Goal: Complete application form: Complete application form

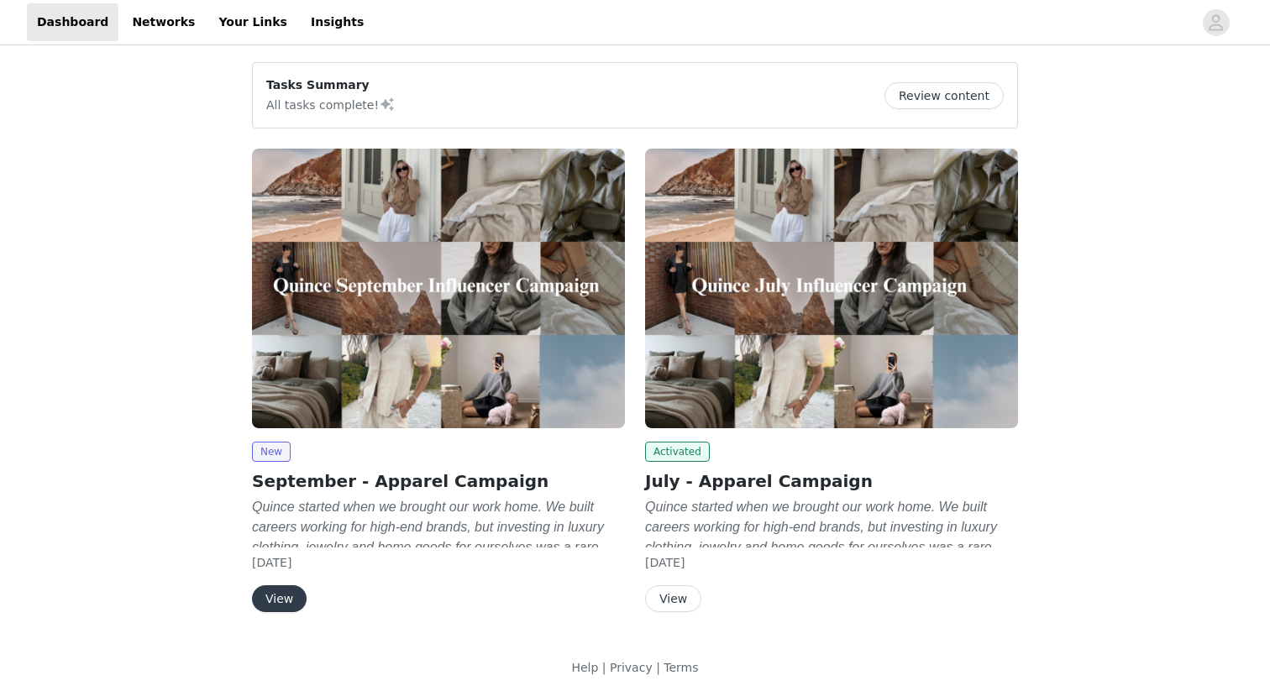
scroll to position [6, 0]
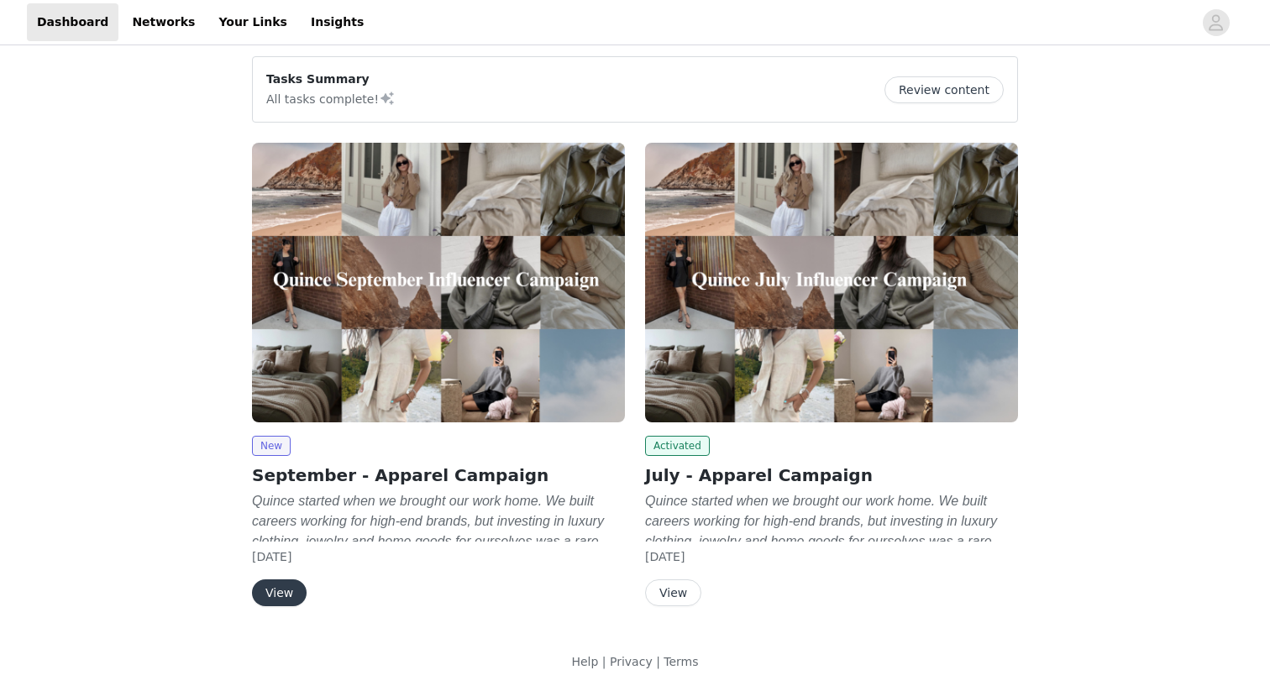
click at [280, 591] on button "View" at bounding box center [279, 593] width 55 height 27
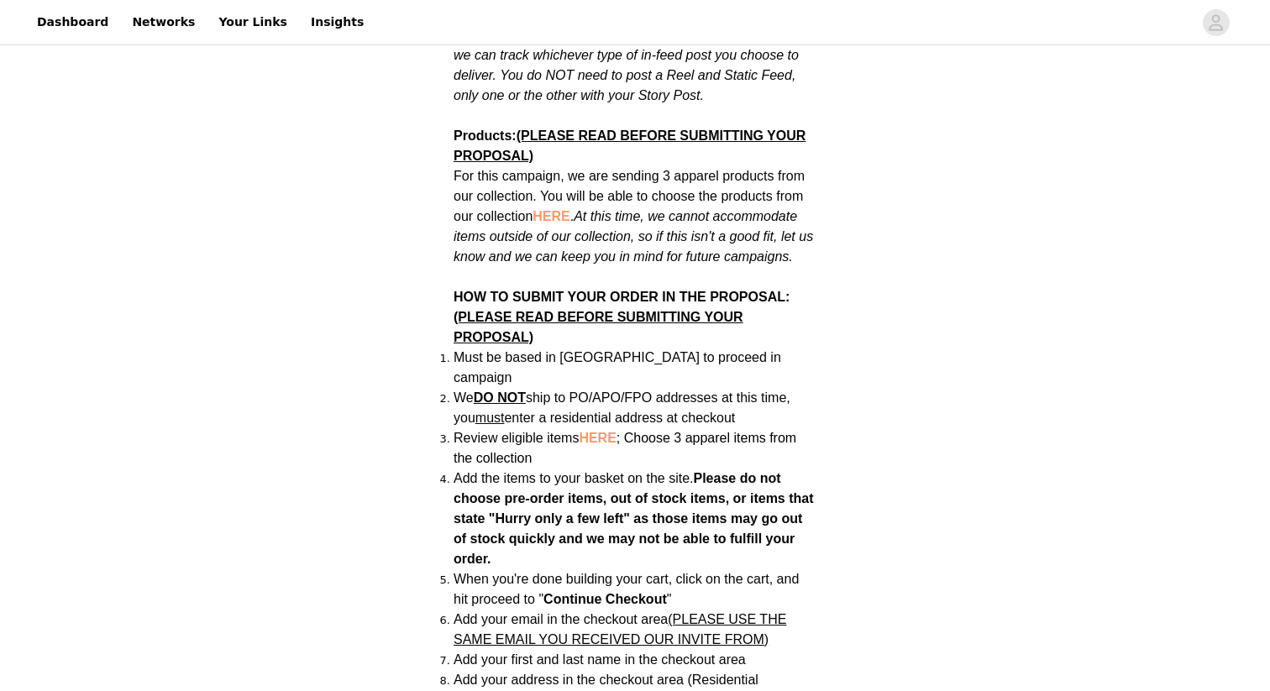
scroll to position [1078, 0]
click at [551, 208] on span "HERE" at bounding box center [551, 215] width 37 height 14
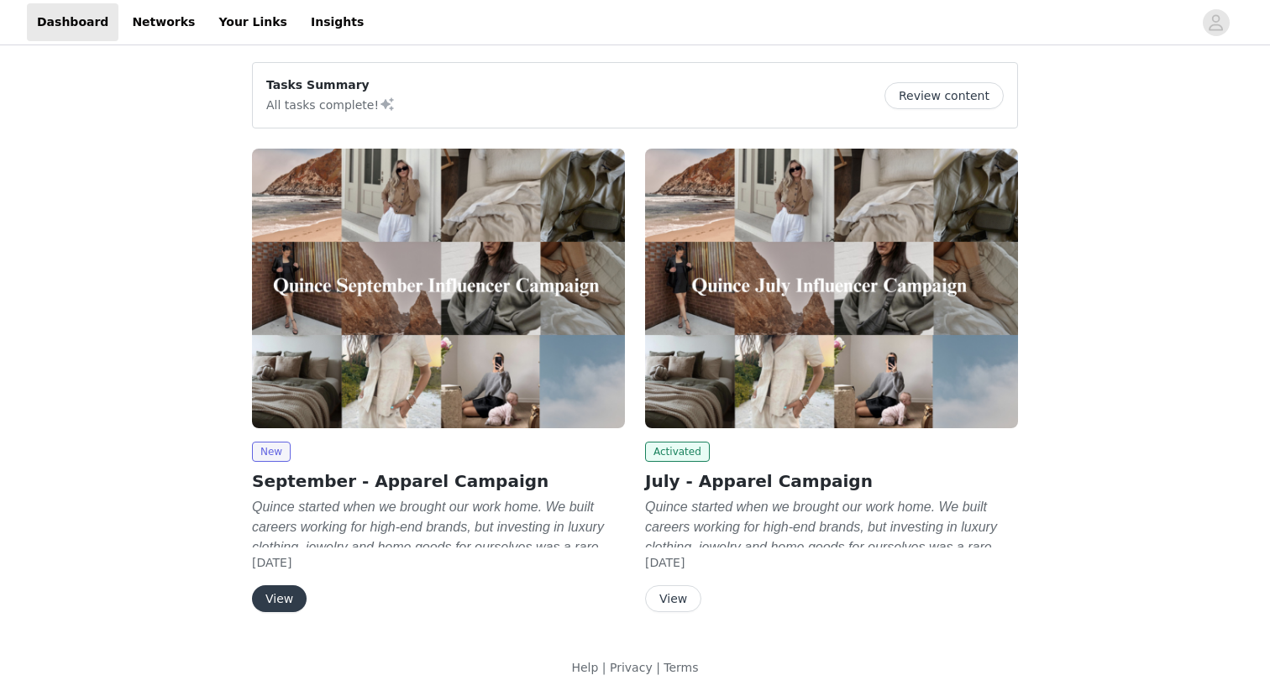
scroll to position [6, 0]
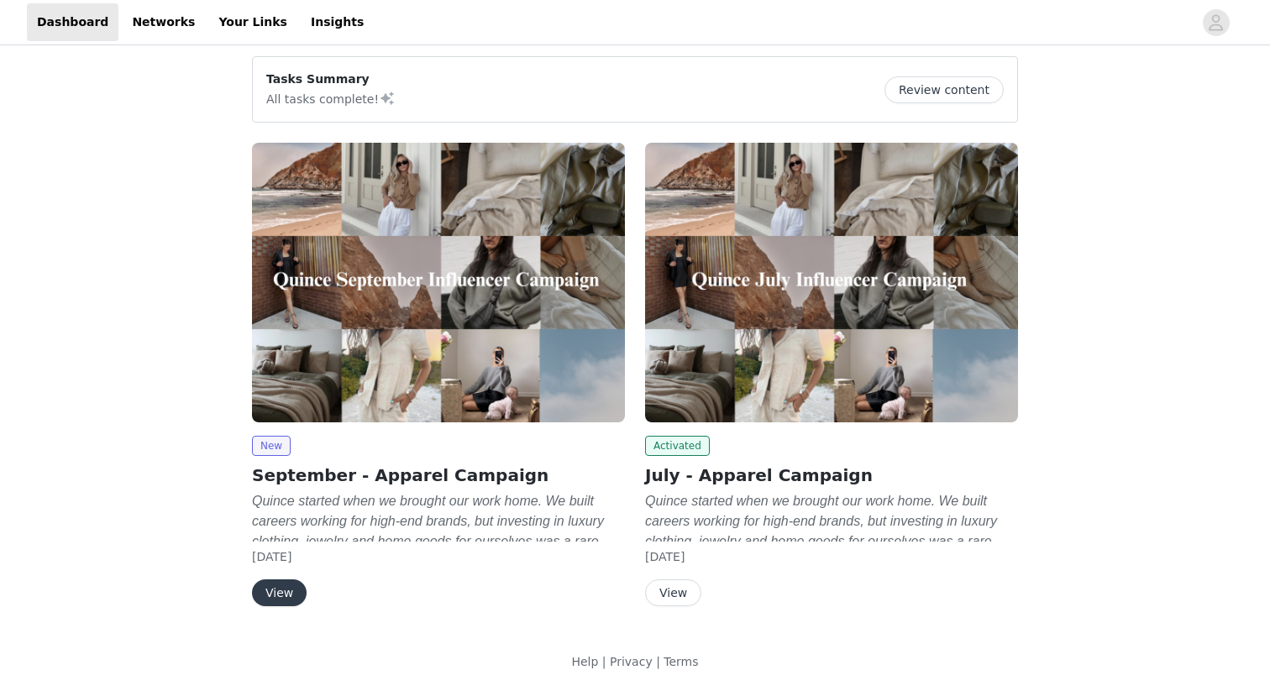
click at [267, 596] on button "View" at bounding box center [279, 593] width 55 height 27
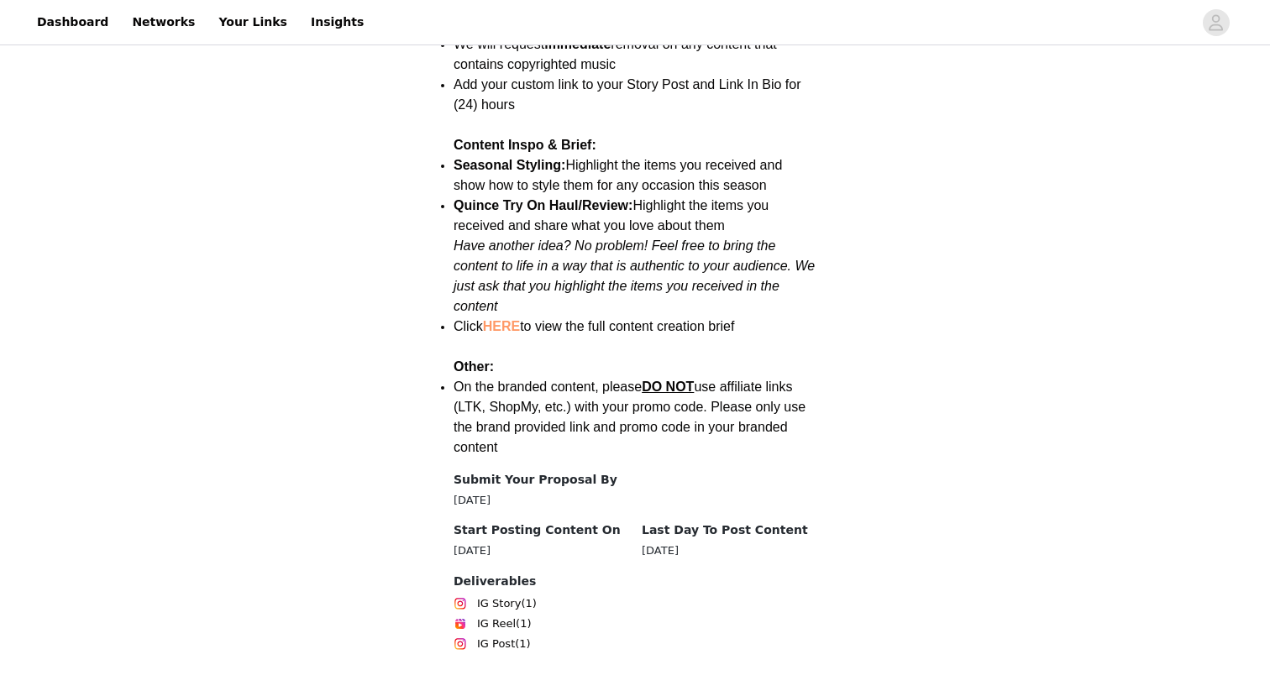
scroll to position [2296, 0]
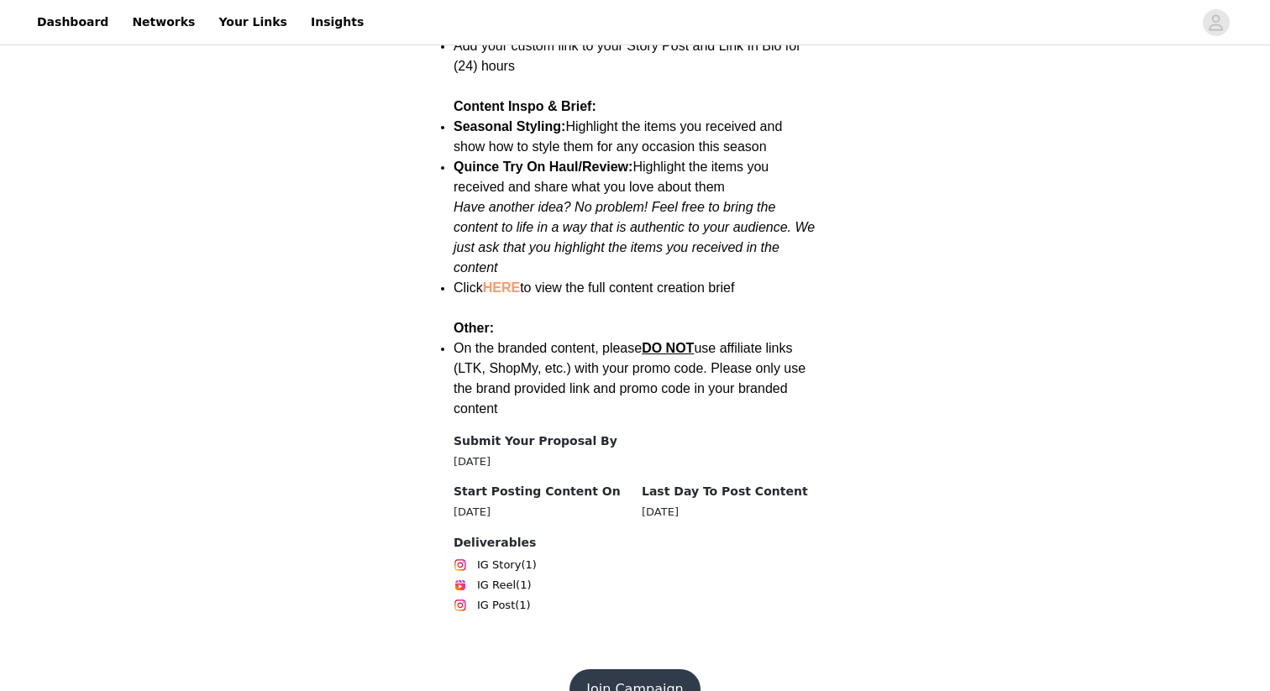
click at [606, 669] on button "Join Campaign" at bounding box center [635, 689] width 130 height 40
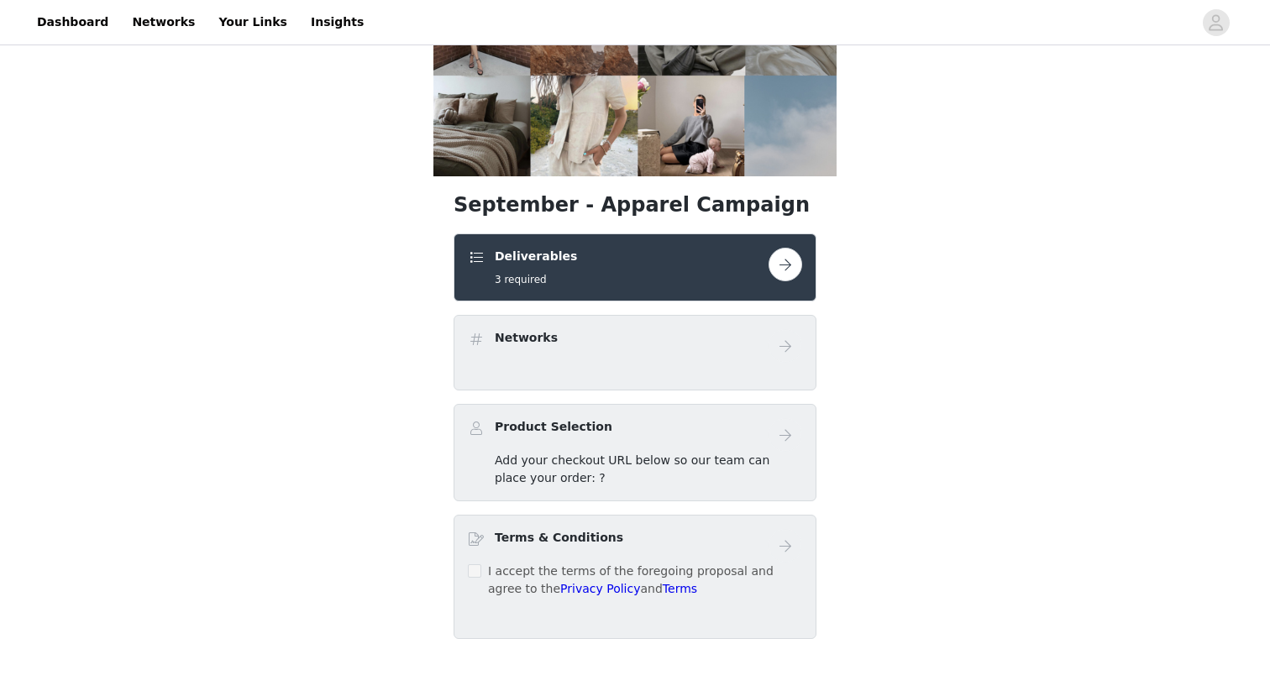
scroll to position [185, 0]
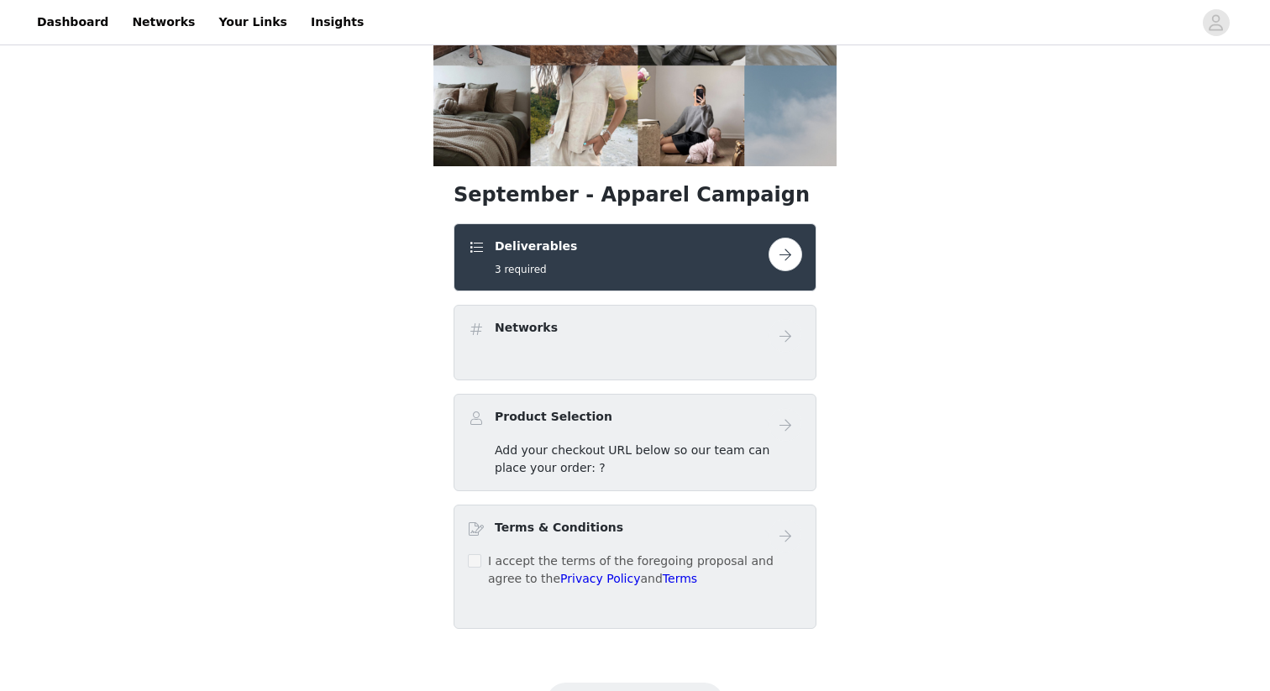
click at [723, 347] on div "Networks" at bounding box center [635, 336] width 334 height 34
click at [784, 237] on div "Deliverables 3 required" at bounding box center [635, 257] width 363 height 68
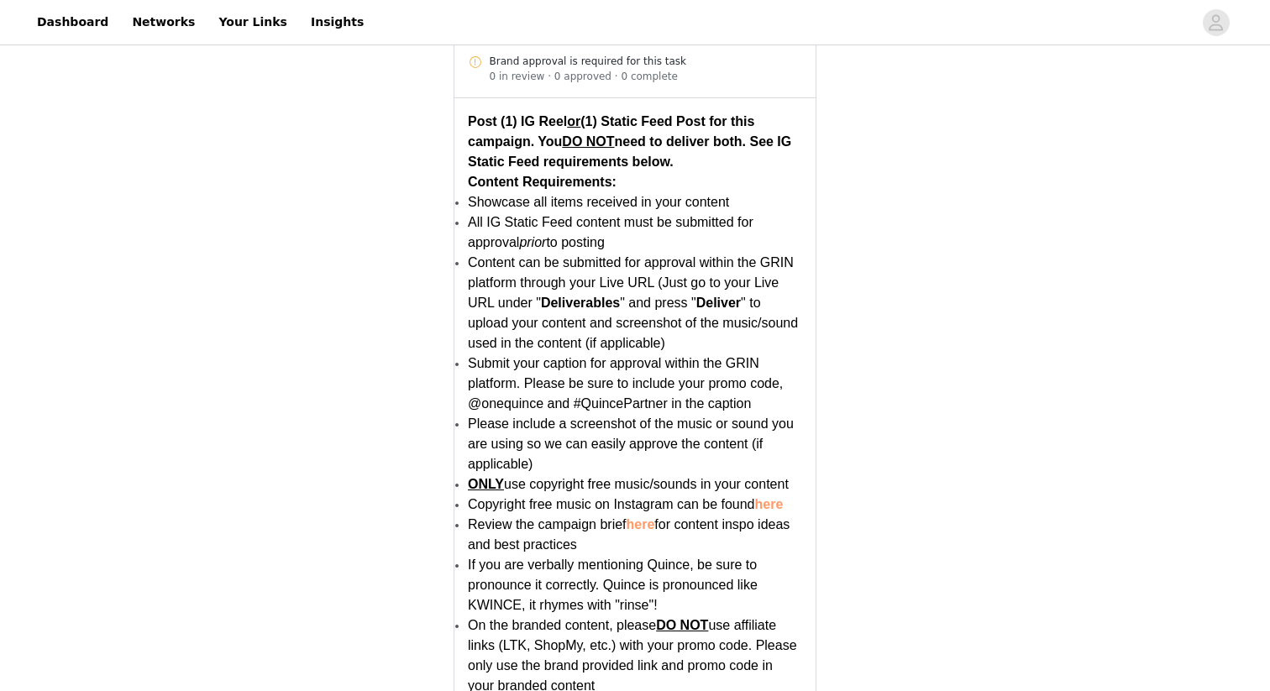
scroll to position [3263, 0]
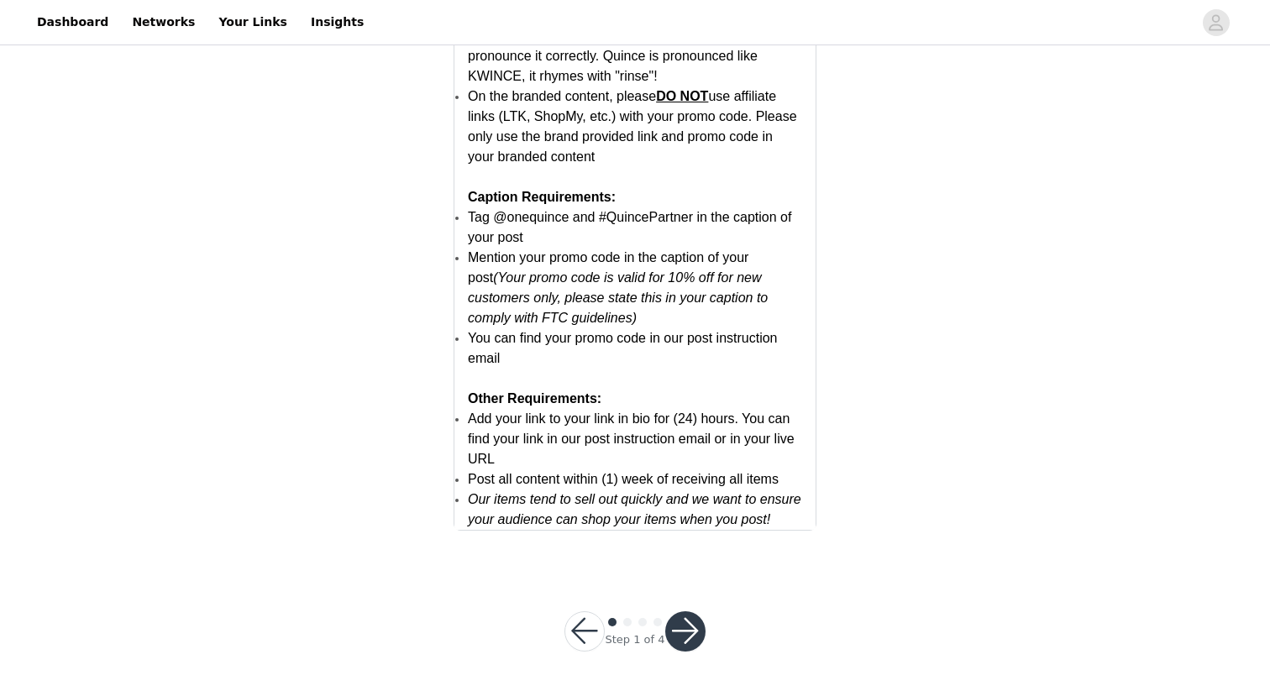
click at [677, 632] on button "button" at bounding box center [685, 632] width 40 height 40
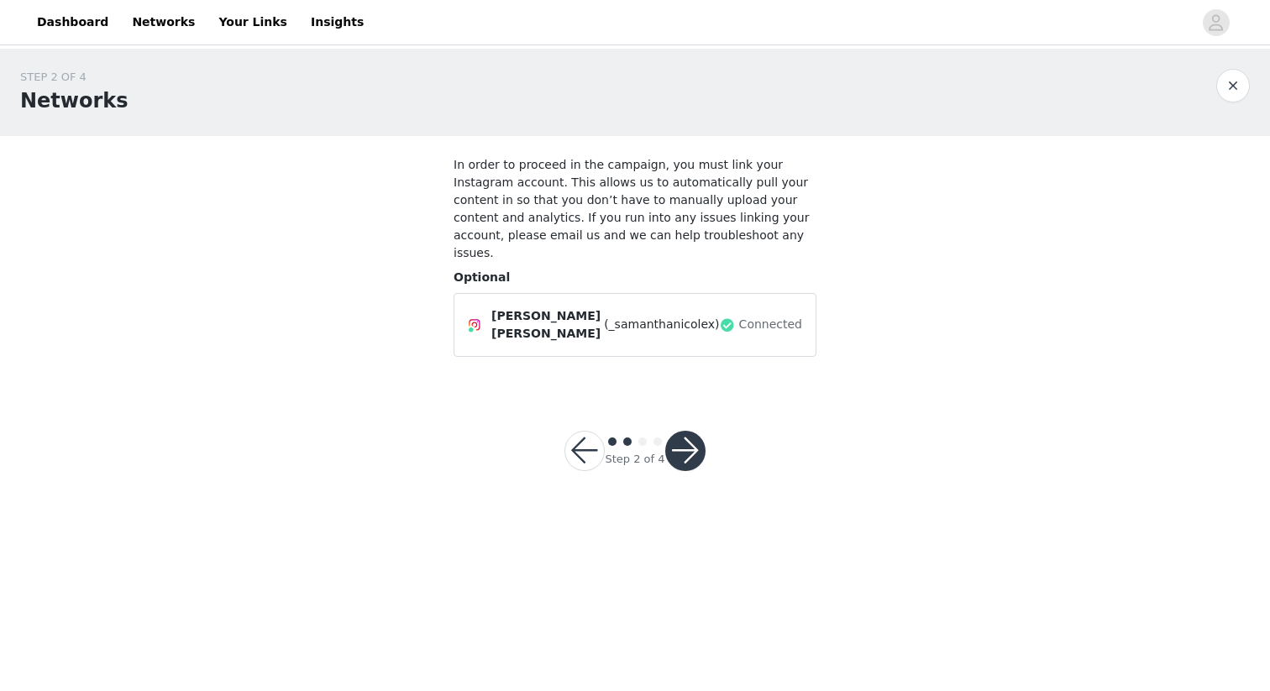
click at [685, 431] on button "button" at bounding box center [685, 451] width 40 height 40
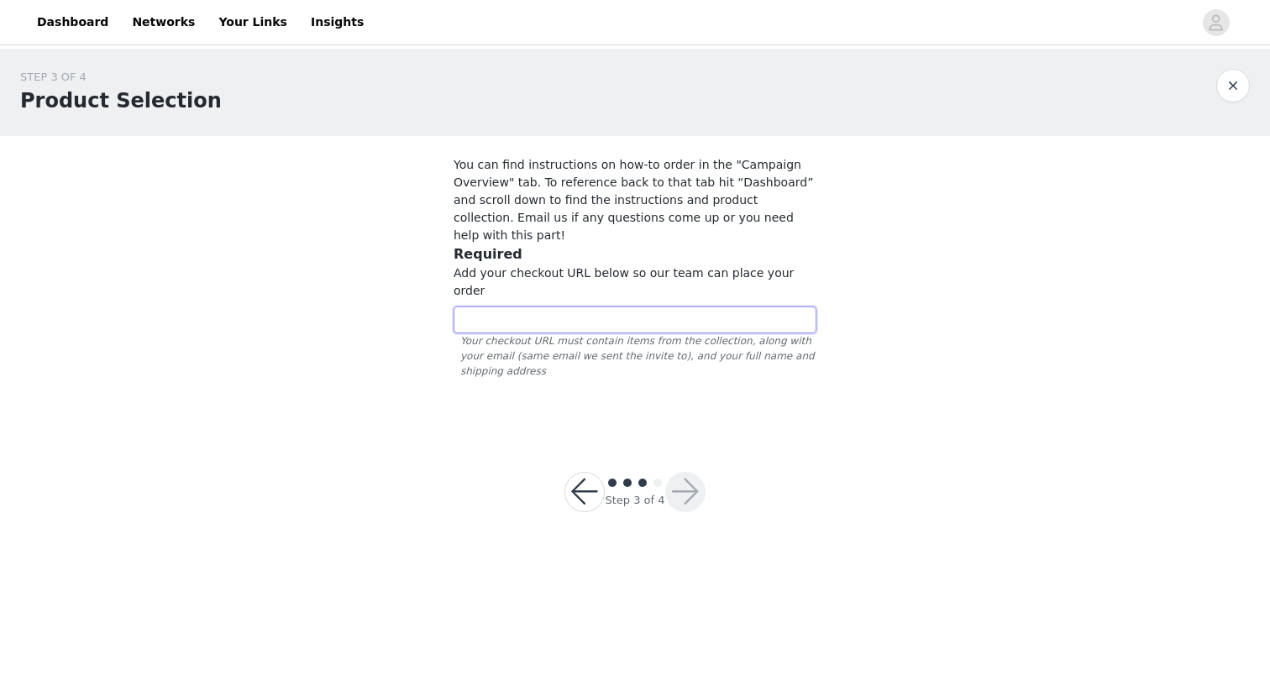
click at [541, 307] on input "text" at bounding box center [635, 320] width 363 height 27
paste input "https://www.quince.com/cart"
type input "https://www.quince.com/cart"
drag, startPoint x: 649, startPoint y: 278, endPoint x: 328, endPoint y: 265, distance: 321.1
click at [326, 266] on div "STEP 3 OF 4 Product Selection You can find instructions on how-to order in the …" at bounding box center [635, 240] width 1270 height 383
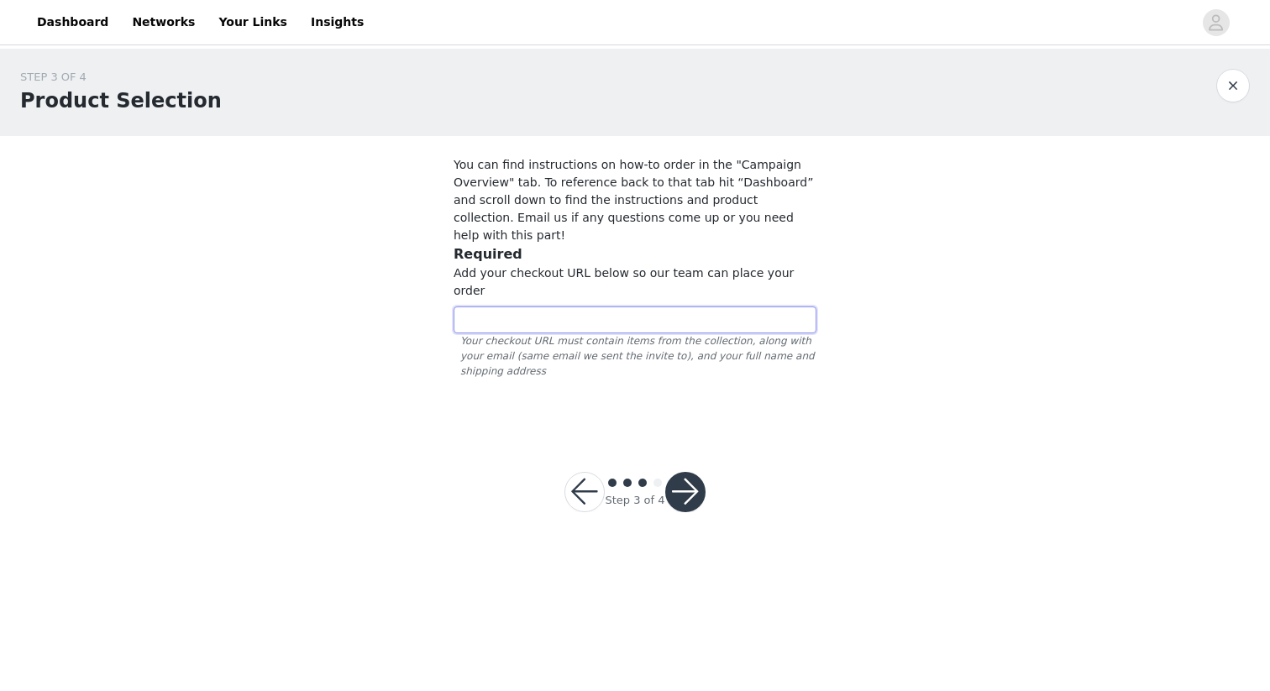
paste input "https://www.quince.com/checkout?checkoutId=a855db72-f7a2-452a-a784-6c57b542dfd2…"
type input "https://www.quince.com/checkout?checkoutId=a855db72-f7a2-452a-a784-6c57b542dfd2…"
click at [687, 472] on button "button" at bounding box center [685, 492] width 40 height 40
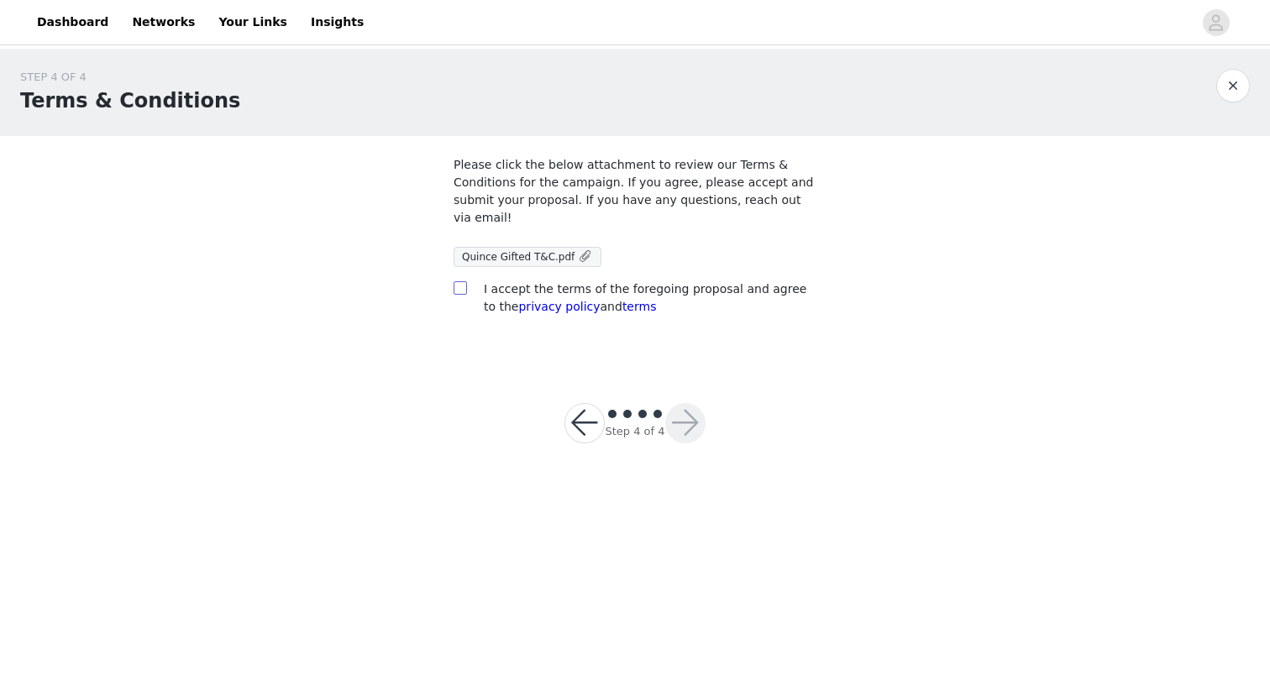
click at [466, 291] on span at bounding box center [460, 287] width 13 height 13
click at [465, 291] on input "checkbox" at bounding box center [460, 287] width 12 height 12
checkbox input "true"
click at [672, 410] on button "button" at bounding box center [685, 423] width 40 height 40
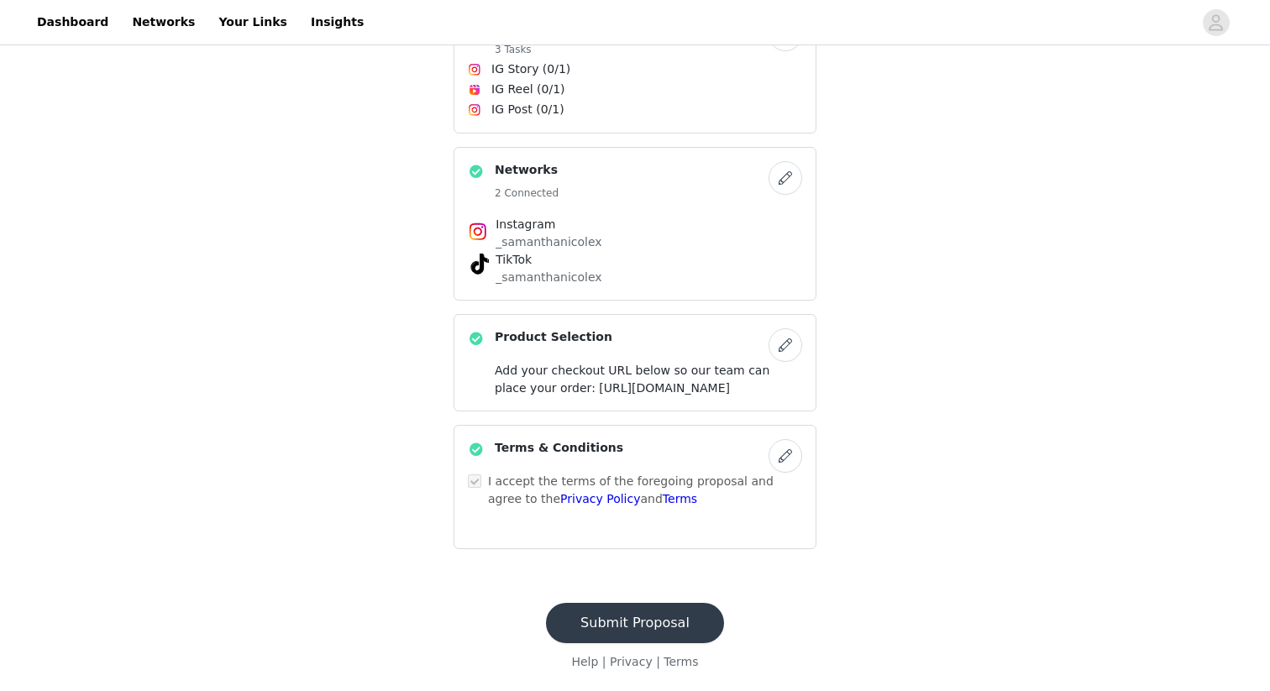
scroll to position [458, 0]
click at [592, 627] on button "Submit Proposal" at bounding box center [635, 623] width 178 height 40
